Goal: Task Accomplishment & Management: Contribute content

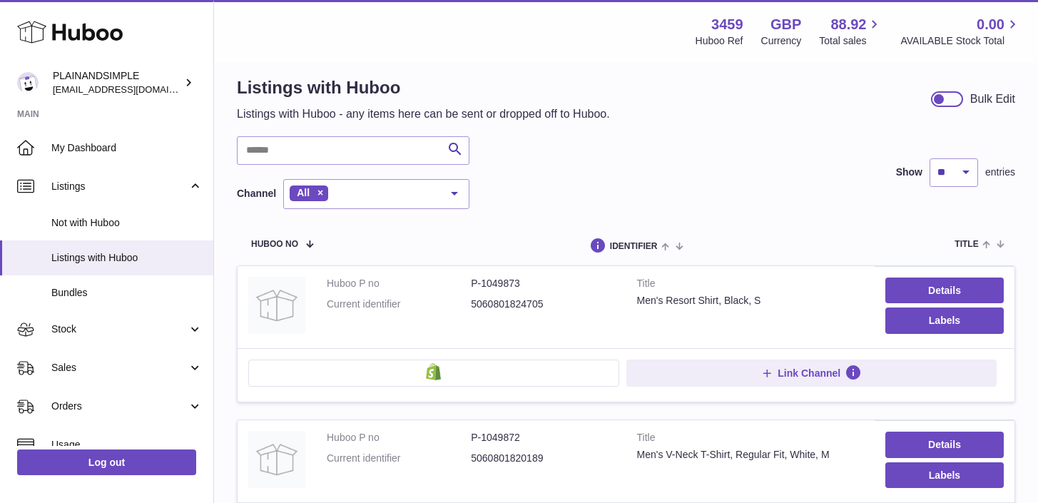
scroll to position [16, 0]
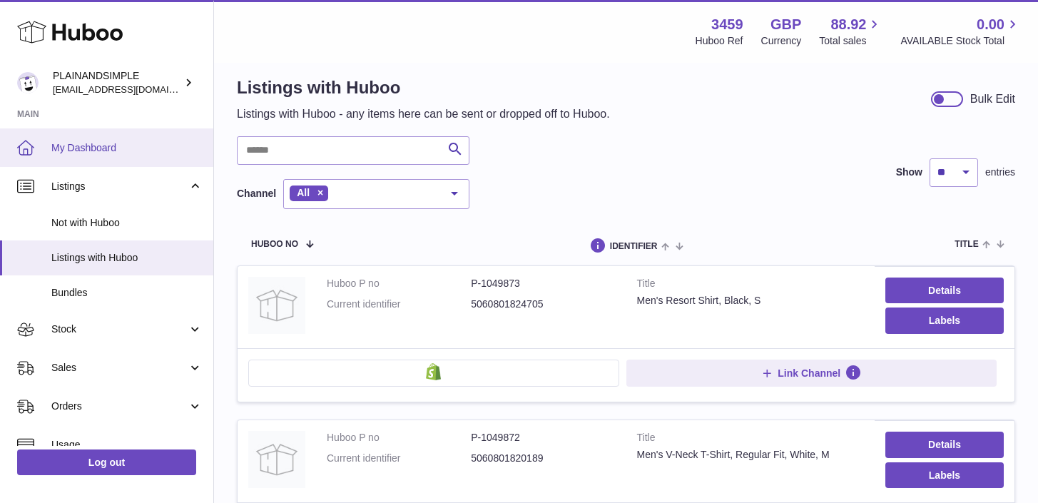
click at [96, 140] on link "My Dashboard" at bounding box center [106, 147] width 213 height 39
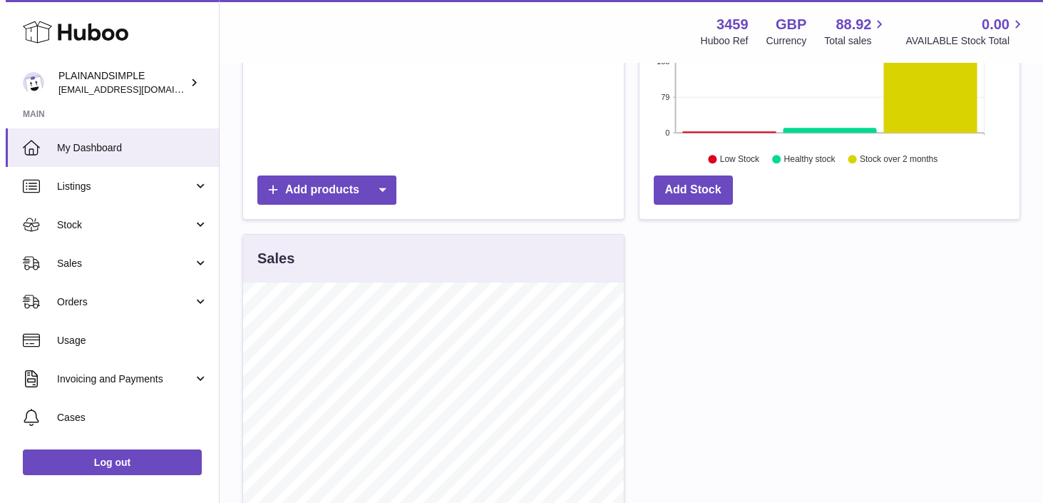
scroll to position [328, 0]
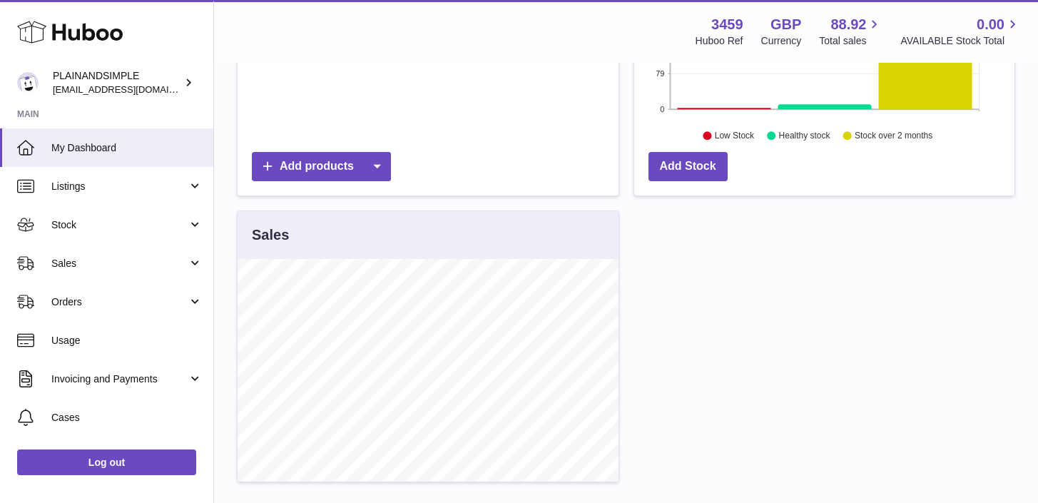
click at [394, 163] on div "Add products" at bounding box center [428, 166] width 352 height 29
click at [384, 161] on icon at bounding box center [376, 166] width 29 height 29
click at [325, 262] on link "CSV file" at bounding box center [322, 263] width 108 height 31
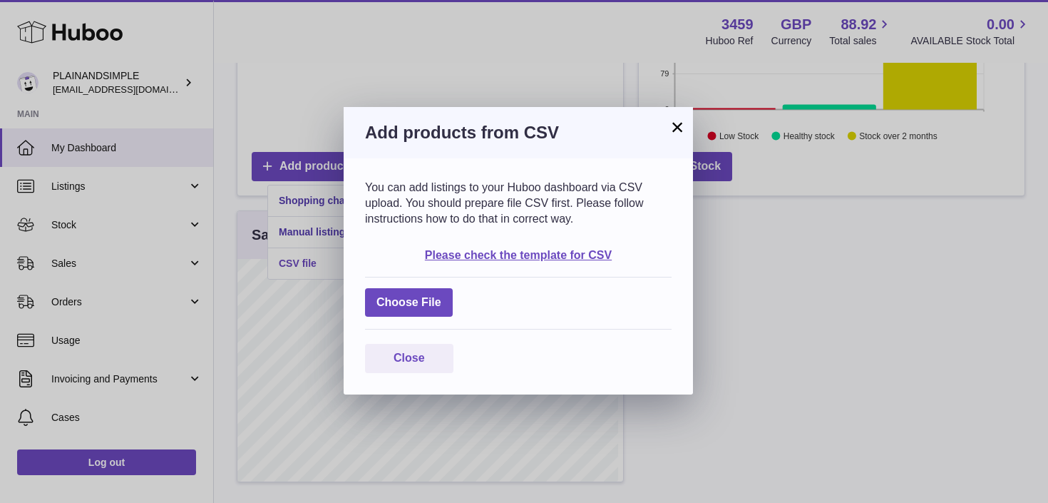
scroll to position [223, 386]
click at [427, 300] on label at bounding box center [409, 302] width 88 height 29
click at [442, 296] on input "file" at bounding box center [442, 295] width 1 height 1
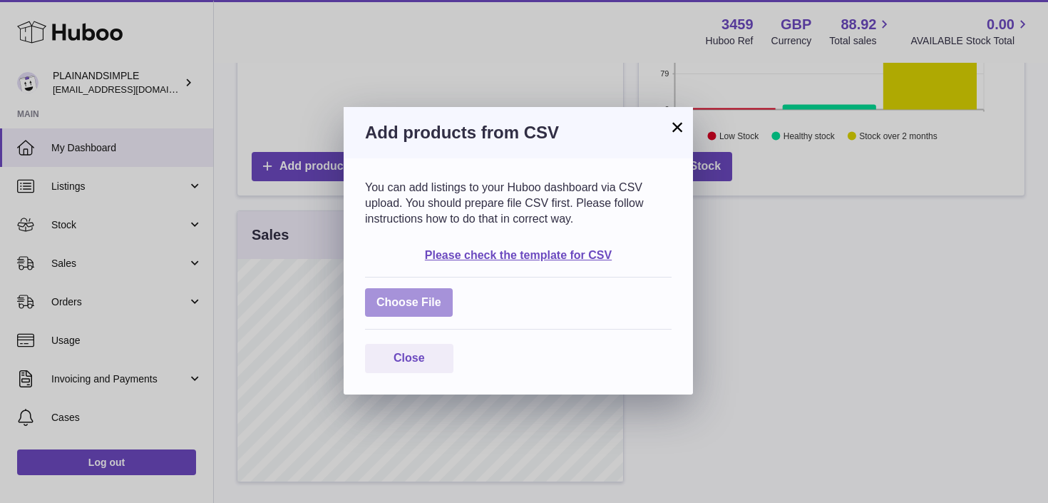
type input "**********"
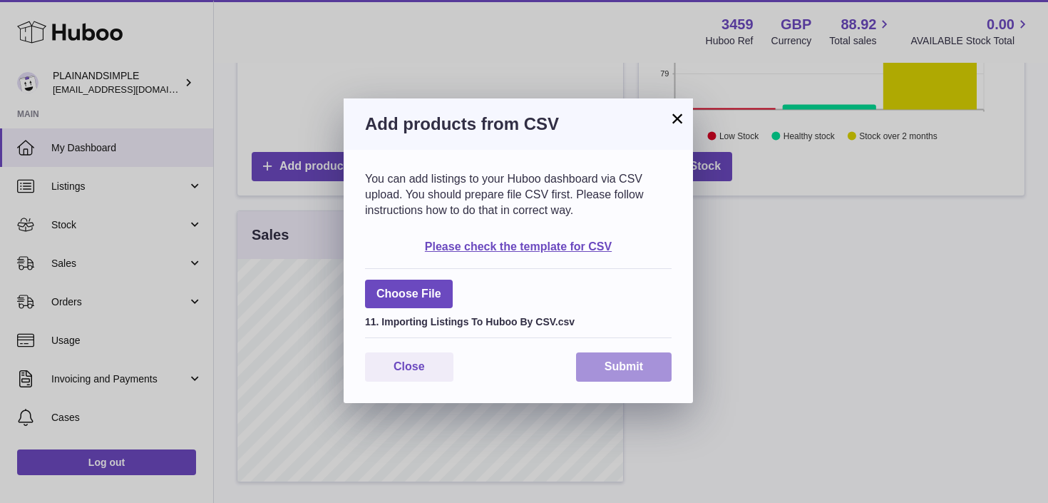
click at [620, 363] on button "Submit" at bounding box center [624, 366] width 96 height 29
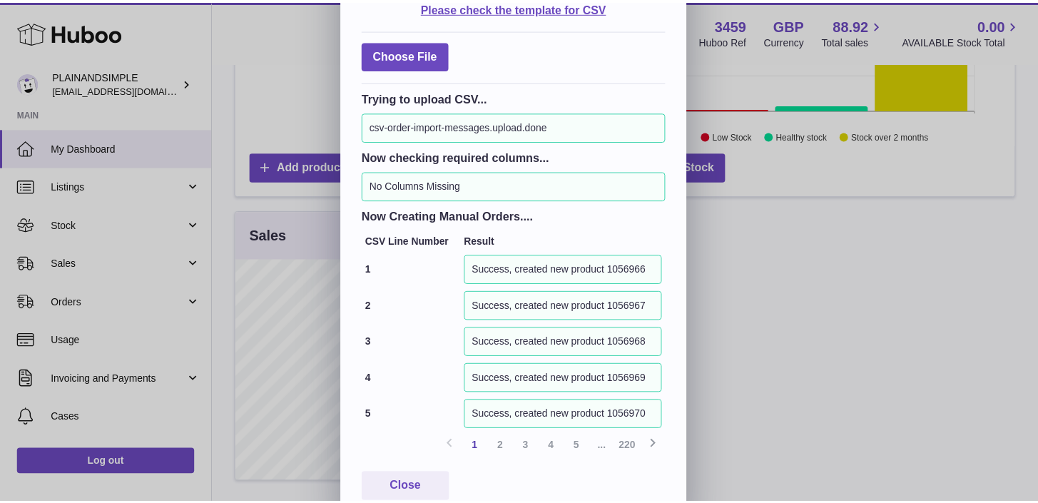
scroll to position [162, 0]
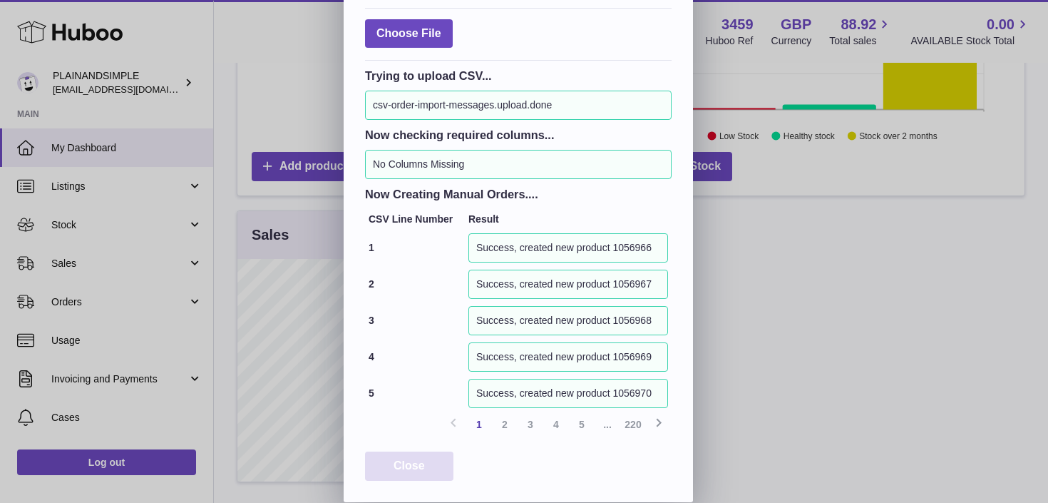
click at [412, 459] on span "Close" at bounding box center [409, 465] width 31 height 12
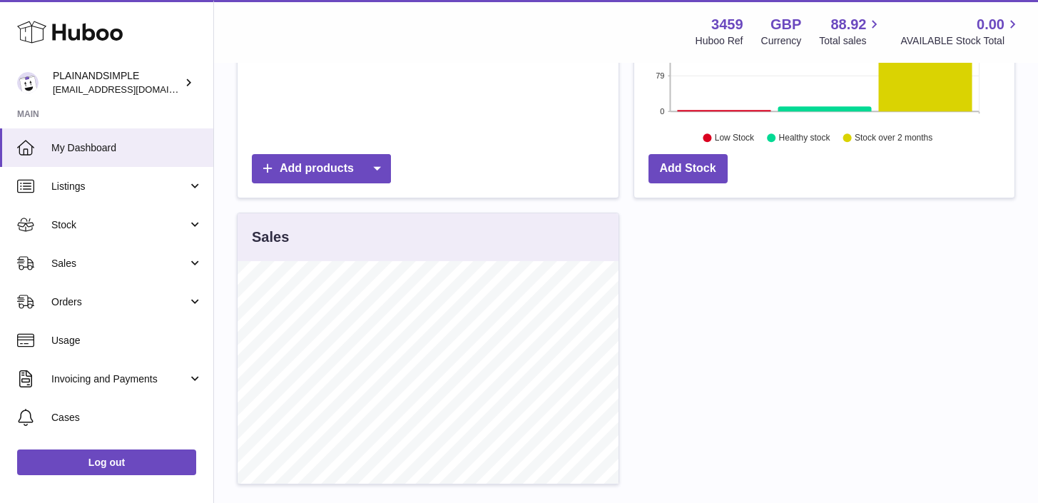
scroll to position [0, 0]
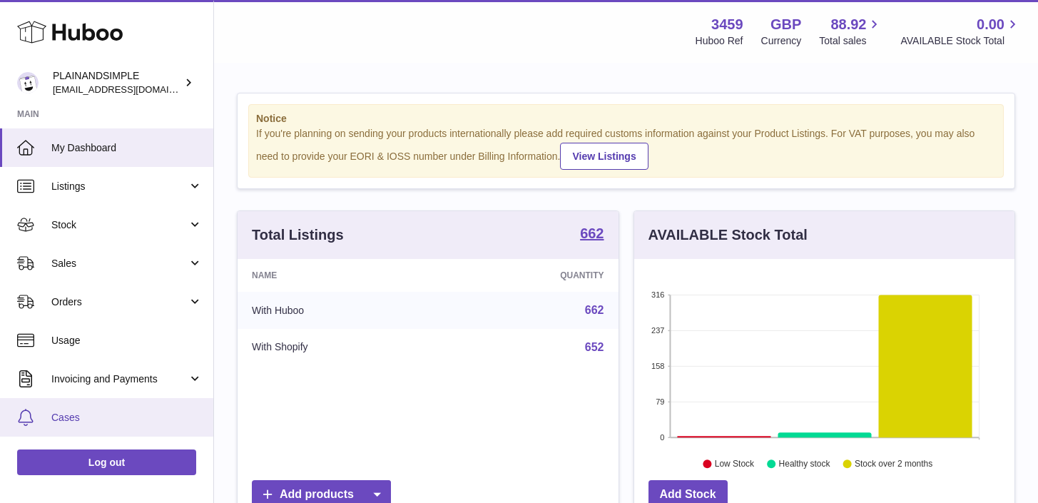
click at [146, 401] on link "Cases" at bounding box center [106, 417] width 213 height 39
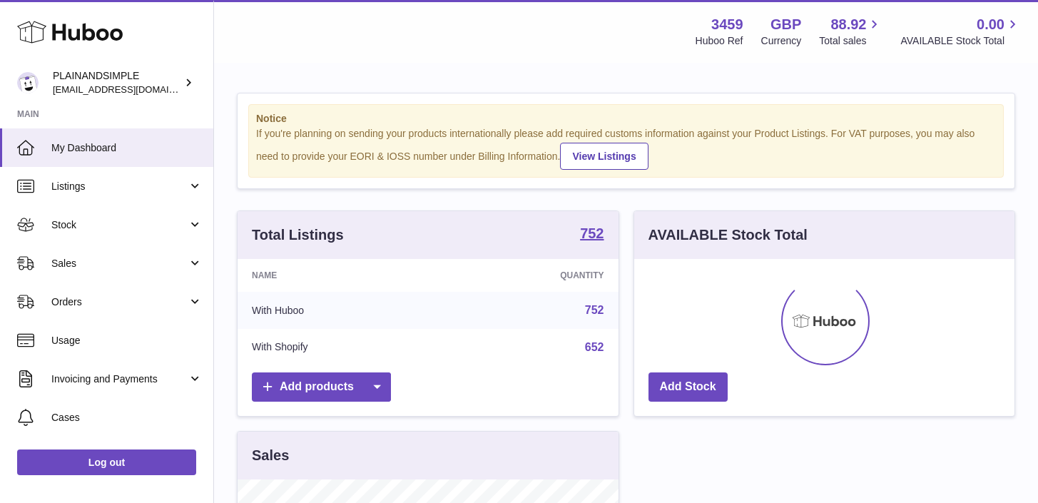
scroll to position [223, 380]
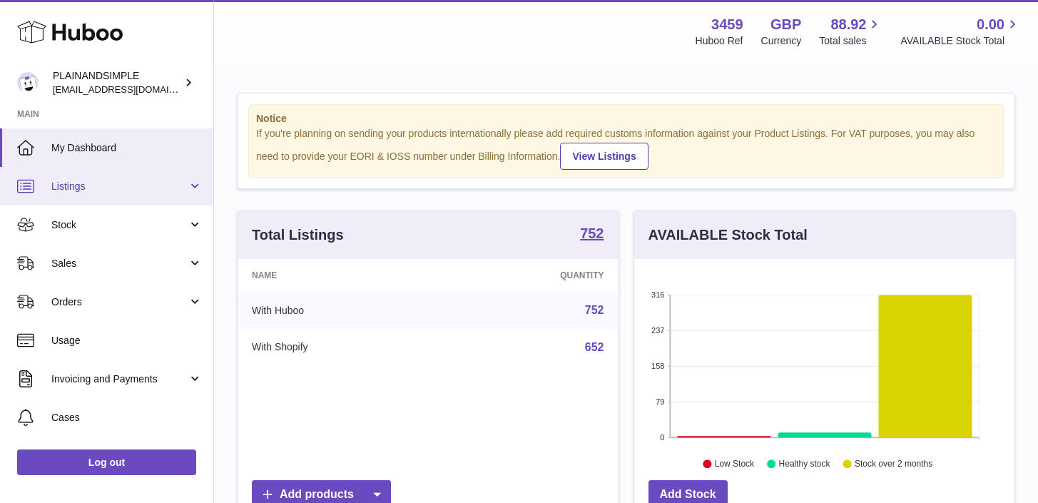
click at [187, 185] on link "Listings" at bounding box center [106, 186] width 213 height 39
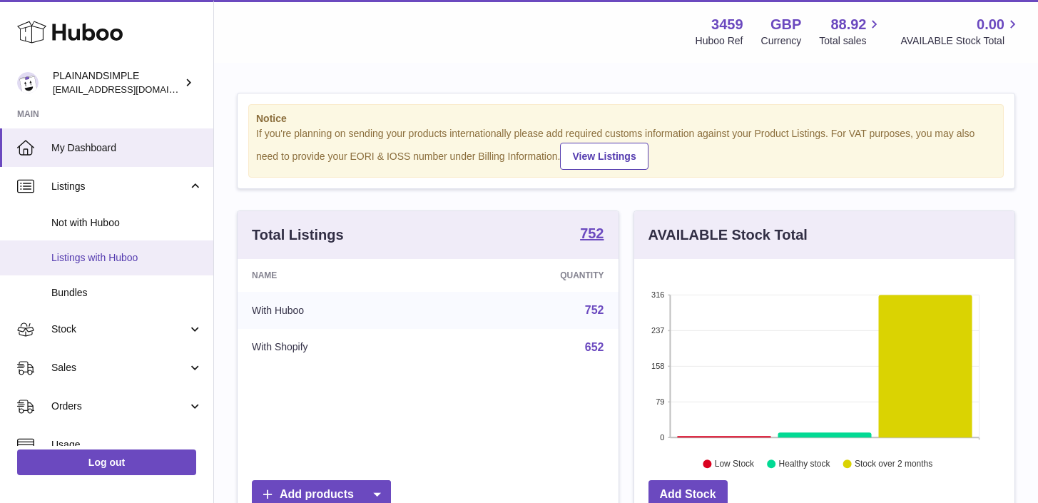
click at [118, 253] on span "Listings with Huboo" at bounding box center [126, 258] width 151 height 14
